Goal: Check status: Check status

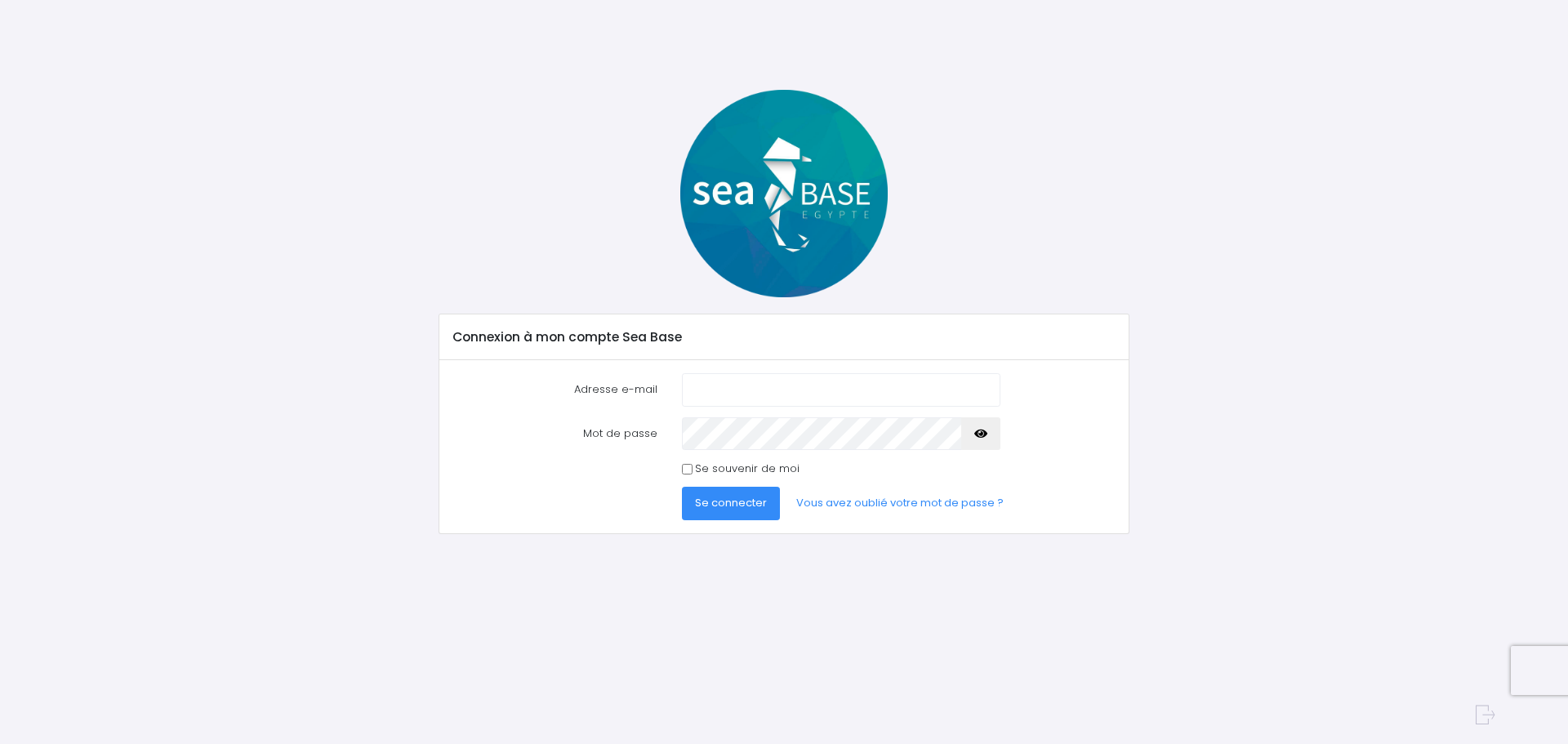
type input "alix.mass@live.fr"
click at [743, 520] on div "Adresse e-mail alix.mass@live.fr Mot de passe" at bounding box center [784, 447] width 689 height 173
click at [743, 518] on button "Se connecter" at bounding box center [730, 503] width 98 height 33
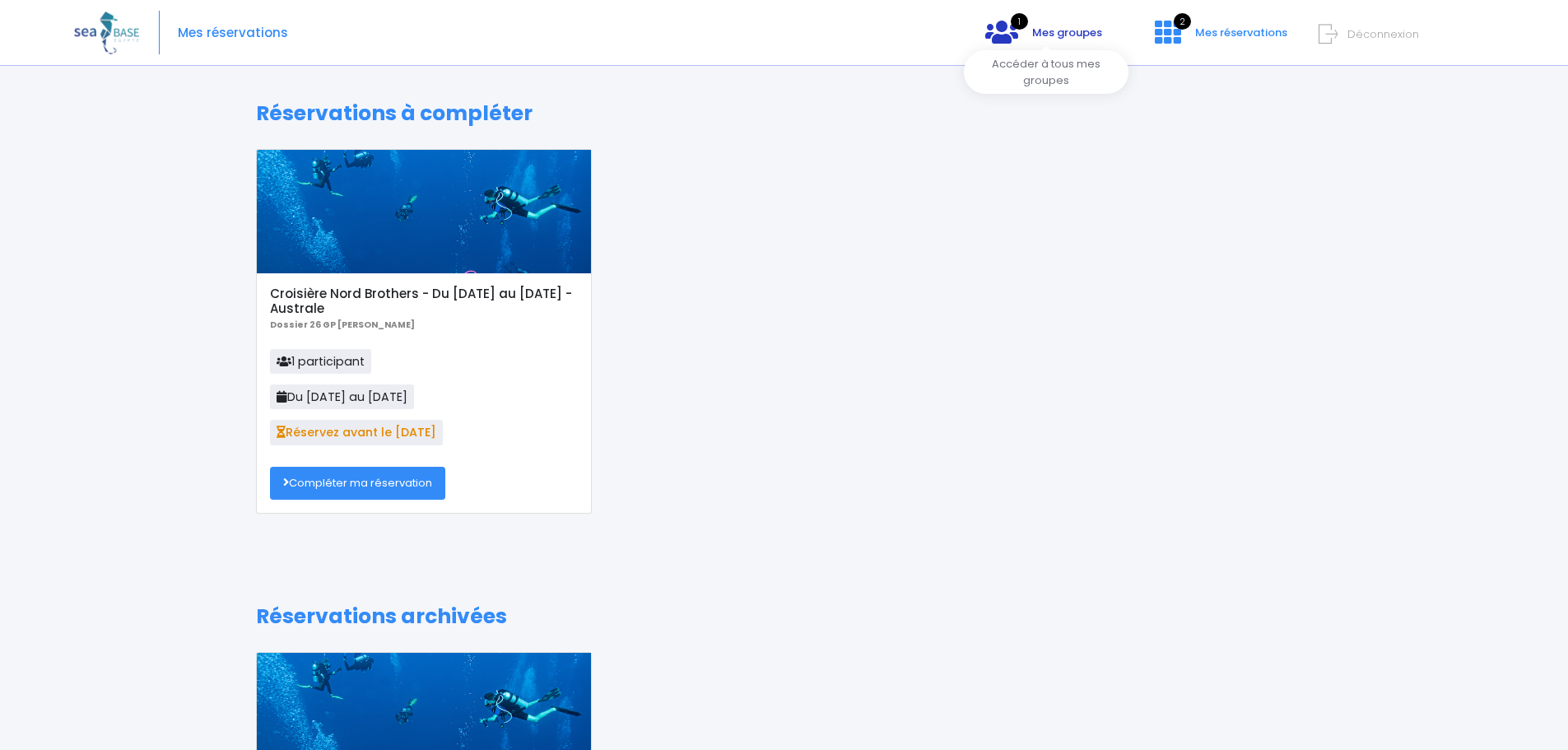
click at [1062, 39] on span "Mes groupes" at bounding box center [1067, 32] width 70 height 15
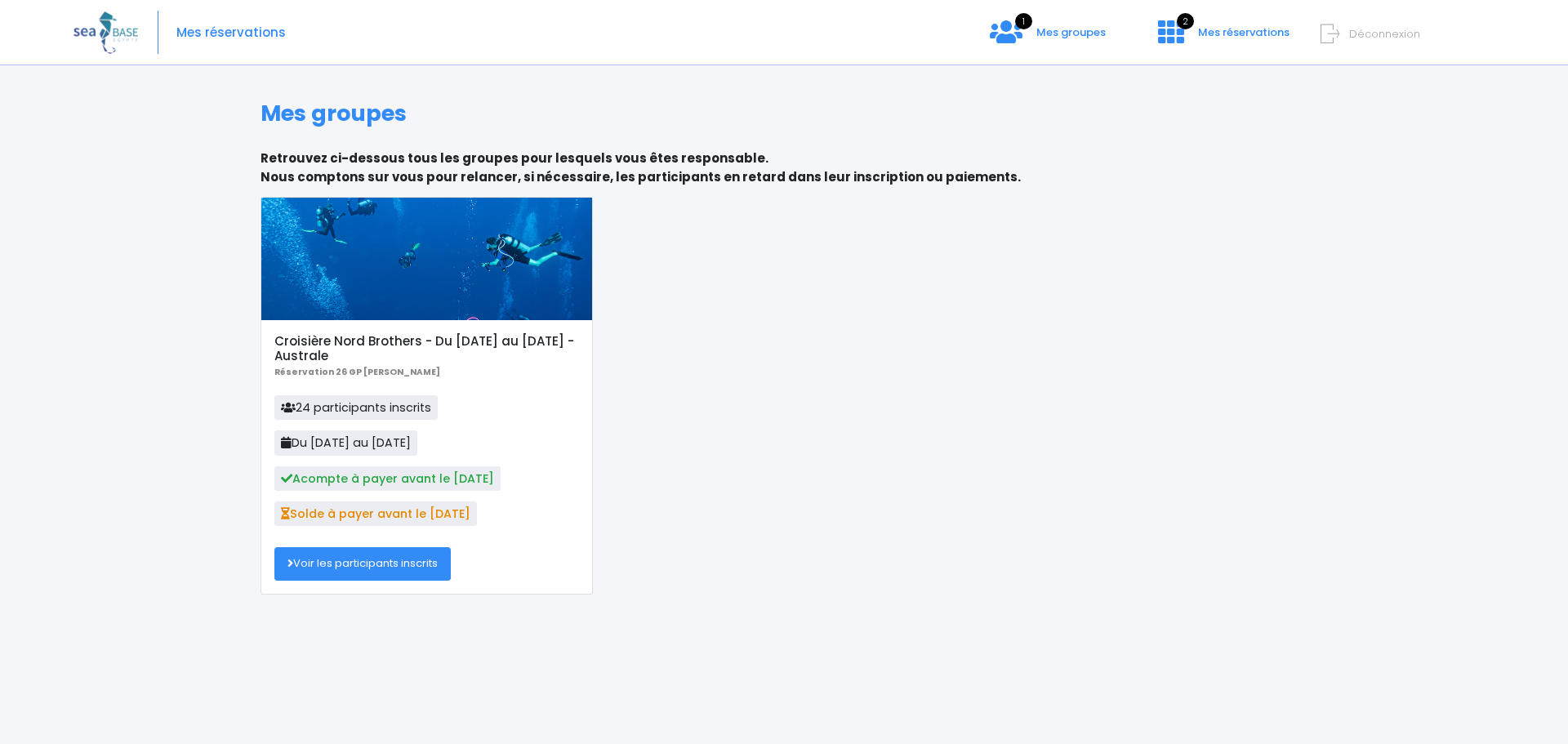
click at [365, 561] on link "Voir les participants inscrits" at bounding box center [362, 563] width 176 height 33
